Goal: Task Accomplishment & Management: Complete application form

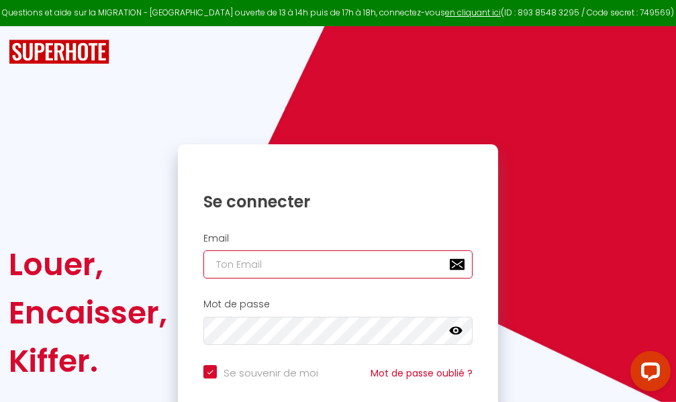
click at [359, 262] on input "email" at bounding box center [338, 265] width 269 height 28
type input "m"
checkbox input "true"
type input "ma"
checkbox input "true"
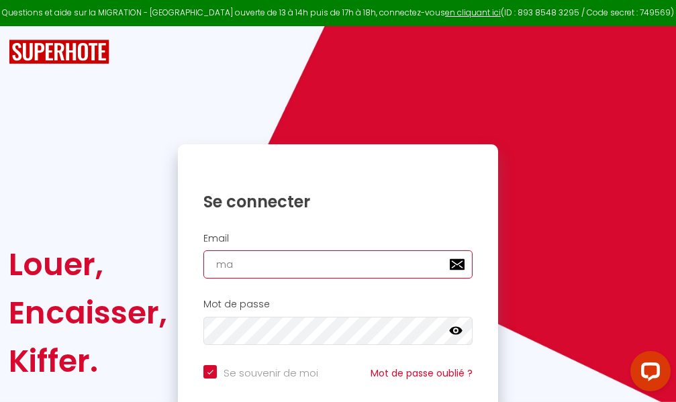
type input "mar"
checkbox input "true"
type input "marc"
checkbox input "true"
type input "marcd"
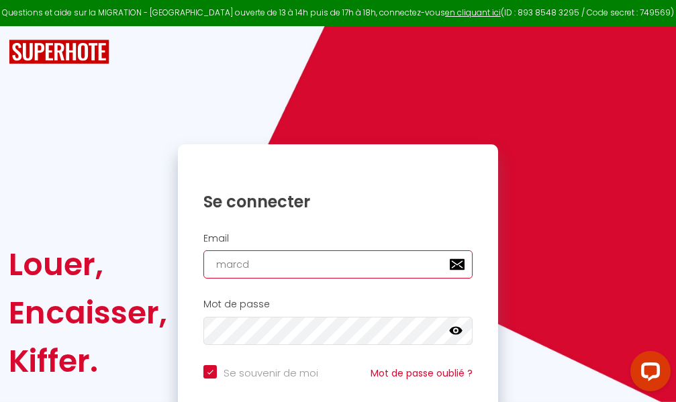
checkbox input "true"
type input "marcdp"
checkbox input "true"
type input "marcdpo"
checkbox input "true"
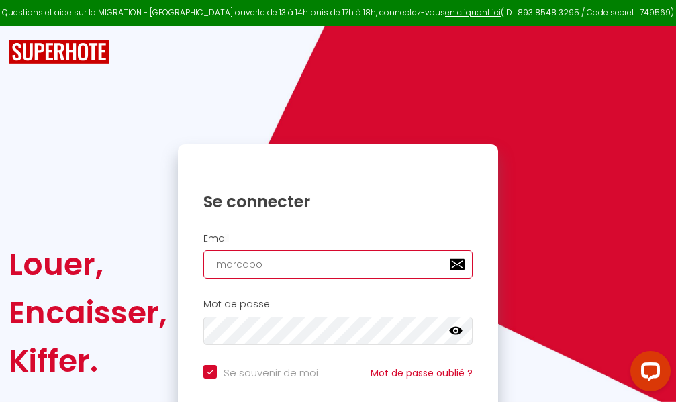
type input "marcdpoz"
checkbox input "true"
type input "marcdpoz."
checkbox input "true"
type input "marcdpoz.l"
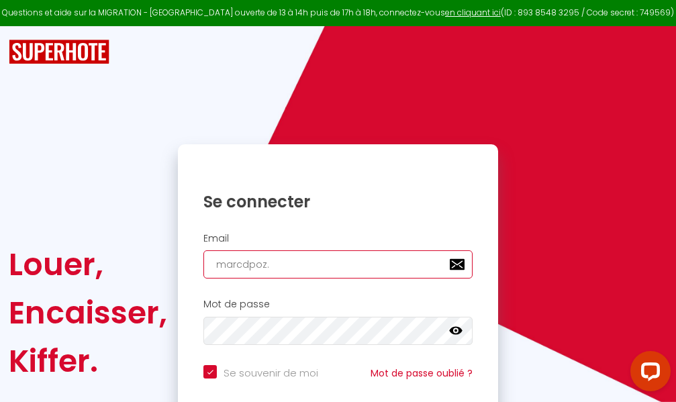
checkbox input "true"
type input "marcdpoz.lo"
checkbox input "true"
type input "marcdpoz.loc"
checkbox input "true"
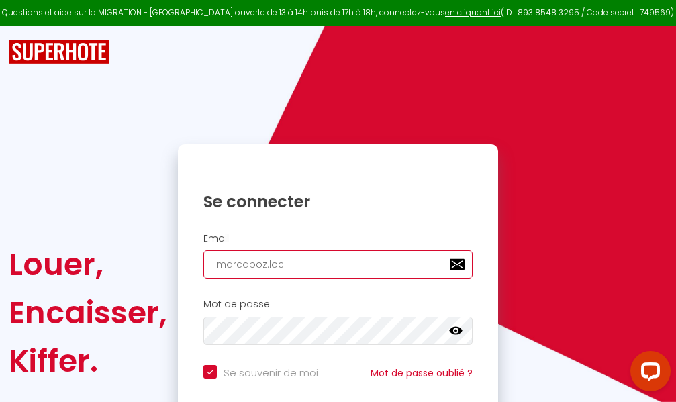
type input "marcdpoz.loca"
checkbox input "true"
type input "marcdpoz.locat"
checkbox input "true"
type input "marcdpoz.locati"
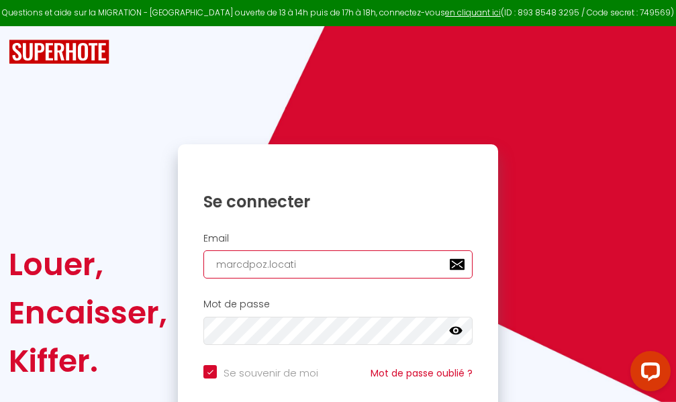
checkbox input "true"
type input "marcdpoz.locatio"
checkbox input "true"
type input "marcdpoz.location"
checkbox input "true"
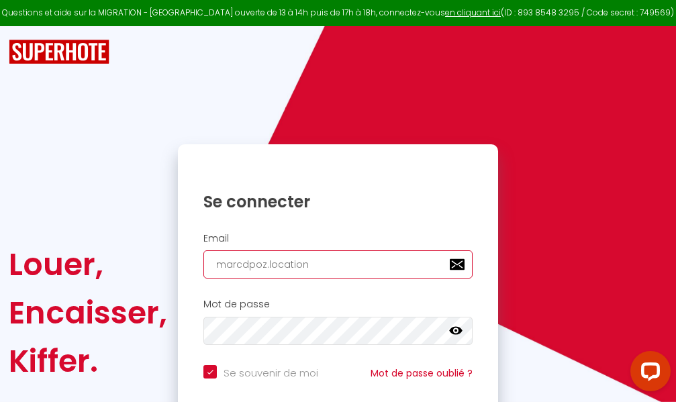
type input "marcdpoz.location@"
checkbox input "true"
type input "marcdpoz.location@g"
checkbox input "true"
type input "marcdpoz.location@gm"
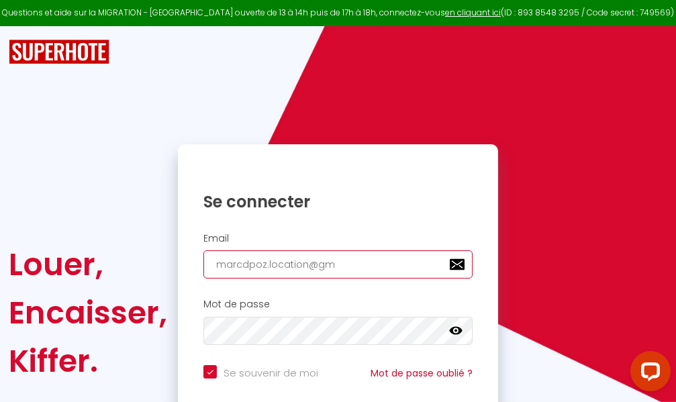
checkbox input "true"
type input "marcdpoz.location@gma"
checkbox input "true"
type input "marcdpoz.location@gmai"
checkbox input "true"
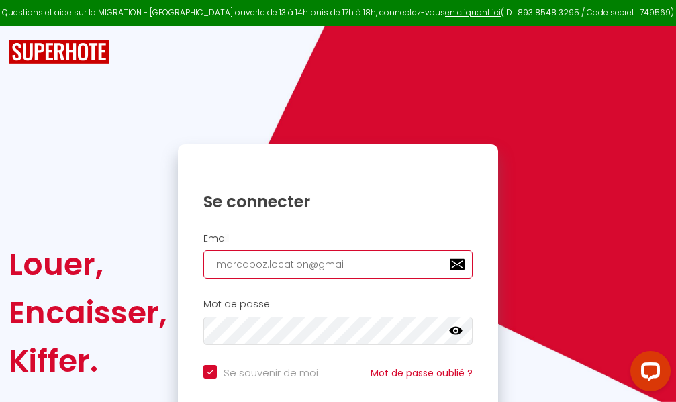
type input "[EMAIL_ADDRESS]"
checkbox input "true"
type input "[EMAIL_ADDRESS]."
checkbox input "true"
type input "marcdpoz.location@gmail.c"
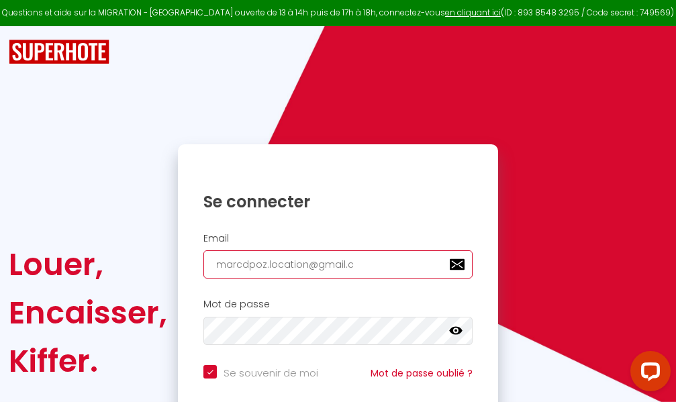
checkbox input "true"
type input "[EMAIL_ADDRESS][DOMAIN_NAME]"
checkbox input "true"
type input "[EMAIL_ADDRESS][DOMAIN_NAME]"
checkbox input "true"
